Goal: Transaction & Acquisition: Purchase product/service

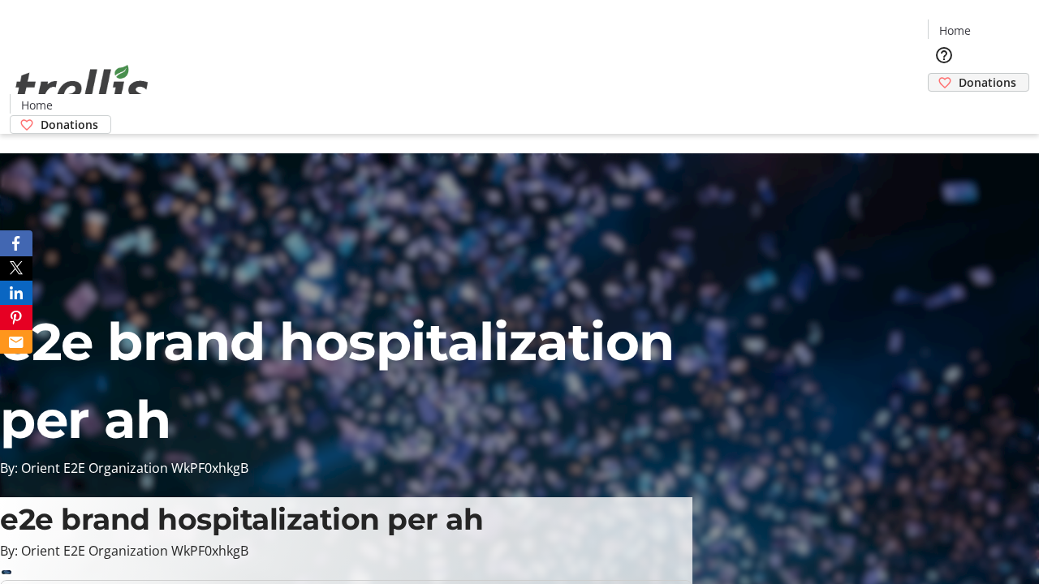
click at [958, 74] on span "Donations" at bounding box center [987, 82] width 58 height 17
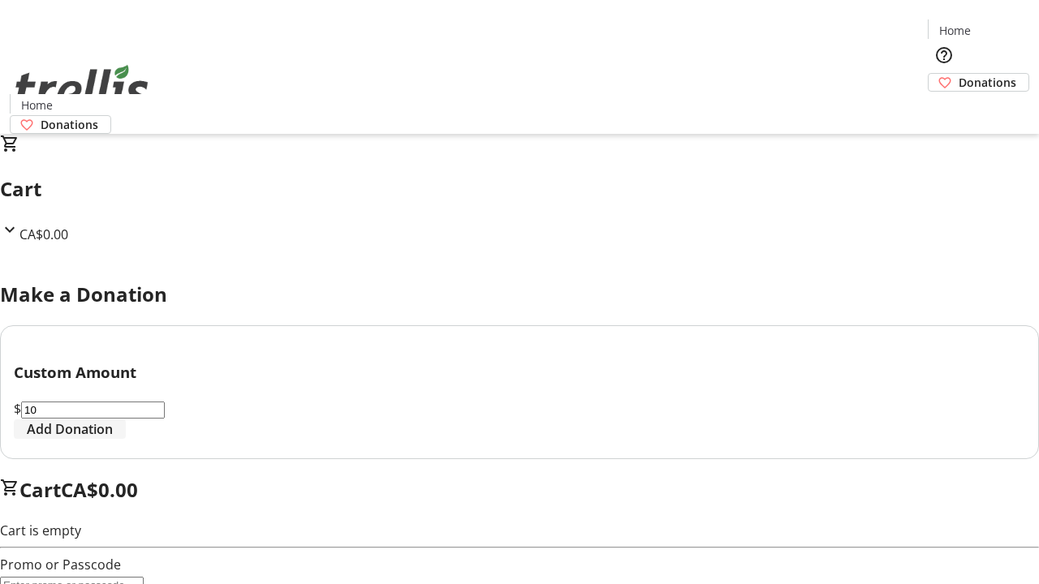
click at [113, 439] on span "Add Donation" at bounding box center [70, 429] width 86 height 19
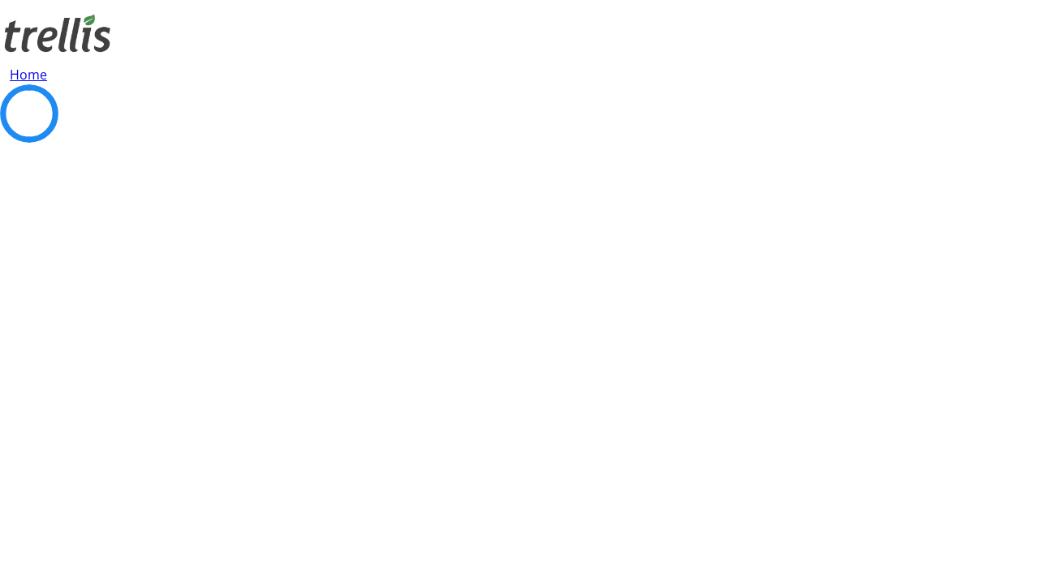
select select "CA"
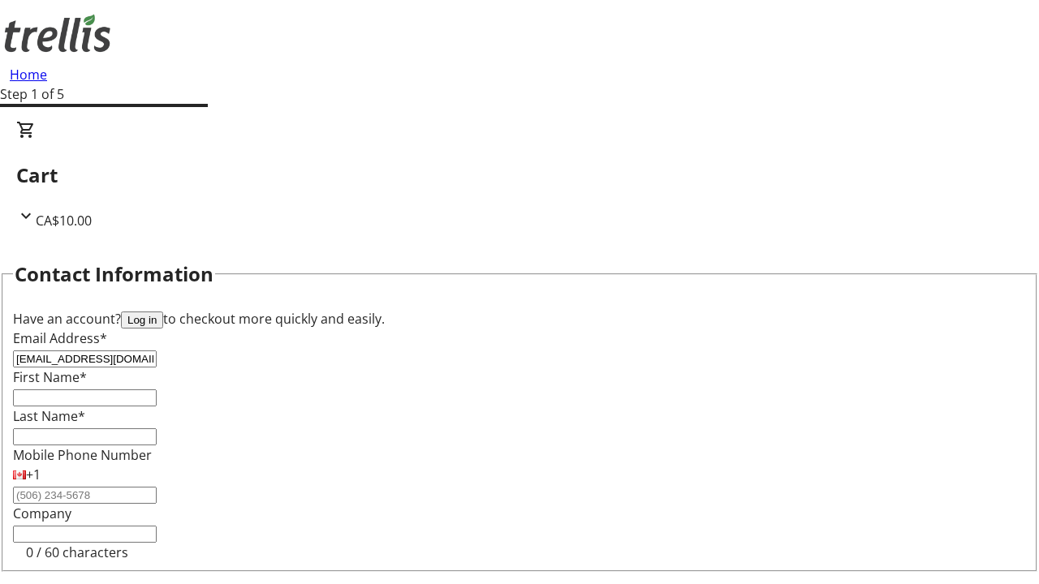
type input "[EMAIL_ADDRESS][DOMAIN_NAME]"
type input "Maverick"
type input "[PERSON_NAME]"
type input "[STREET_ADDRESS][PERSON_NAME]"
type input "Kelowna"
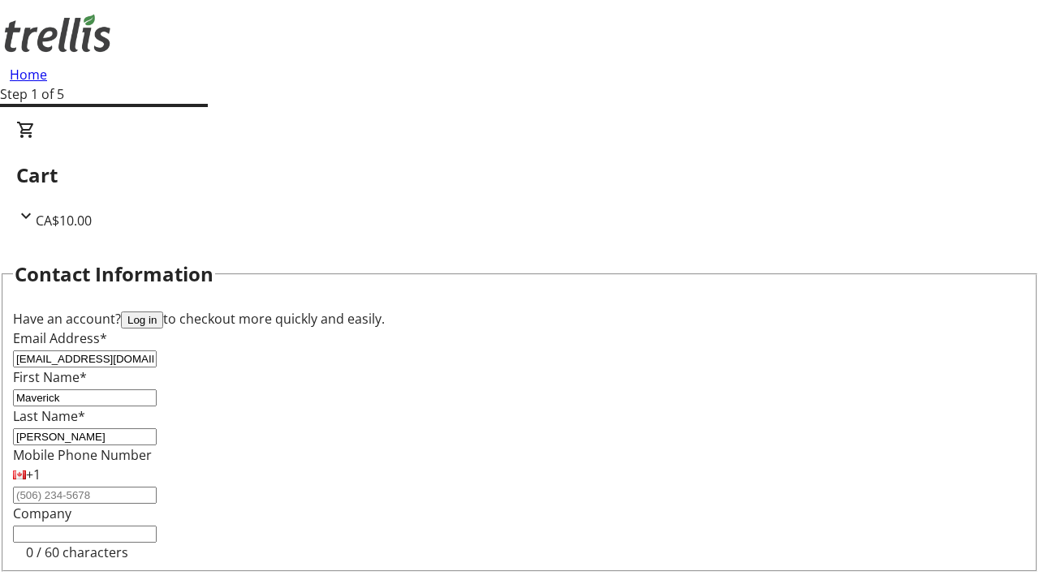
select select "BC"
type input "Kelowna"
type input "V1Y 0C2"
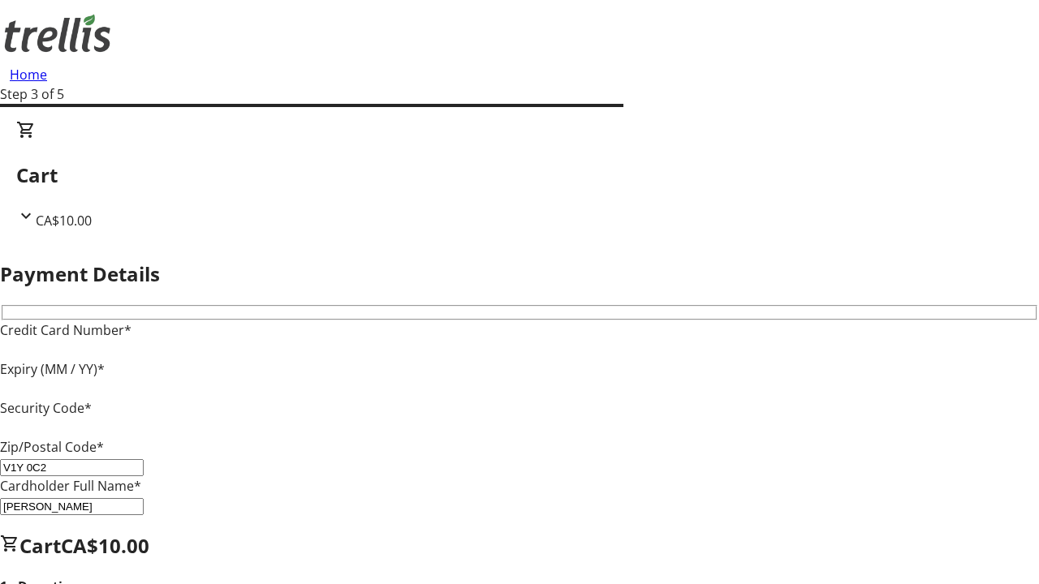
type input "V1Y 0C2"
